Goal: Task Accomplishment & Management: Complete application form

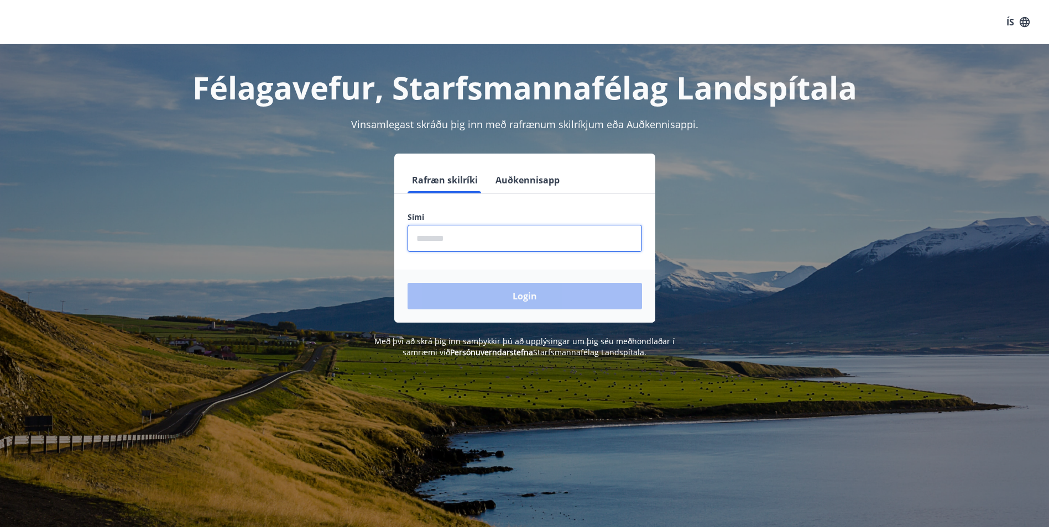
click at [531, 234] on input "phone" at bounding box center [524, 238] width 234 height 27
click at [494, 229] on input "phone" at bounding box center [524, 238] width 234 height 27
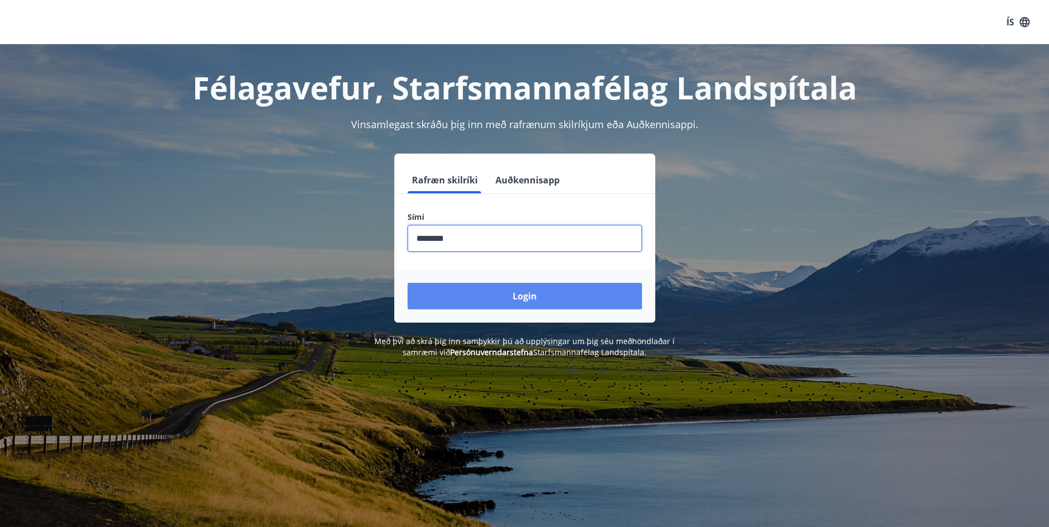
type input "********"
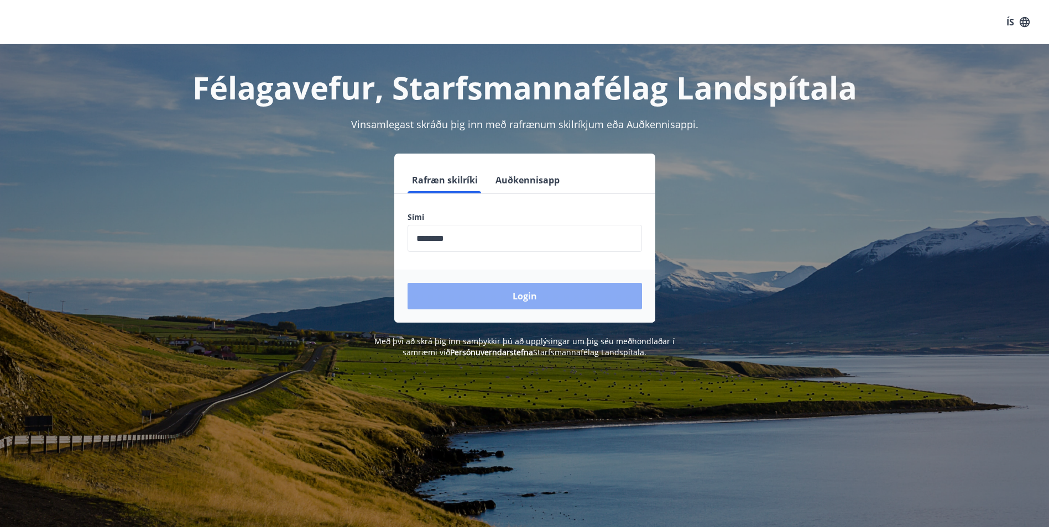
click at [511, 301] on button "Login" at bounding box center [524, 296] width 234 height 27
